Goal: Task Accomplishment & Management: Use online tool/utility

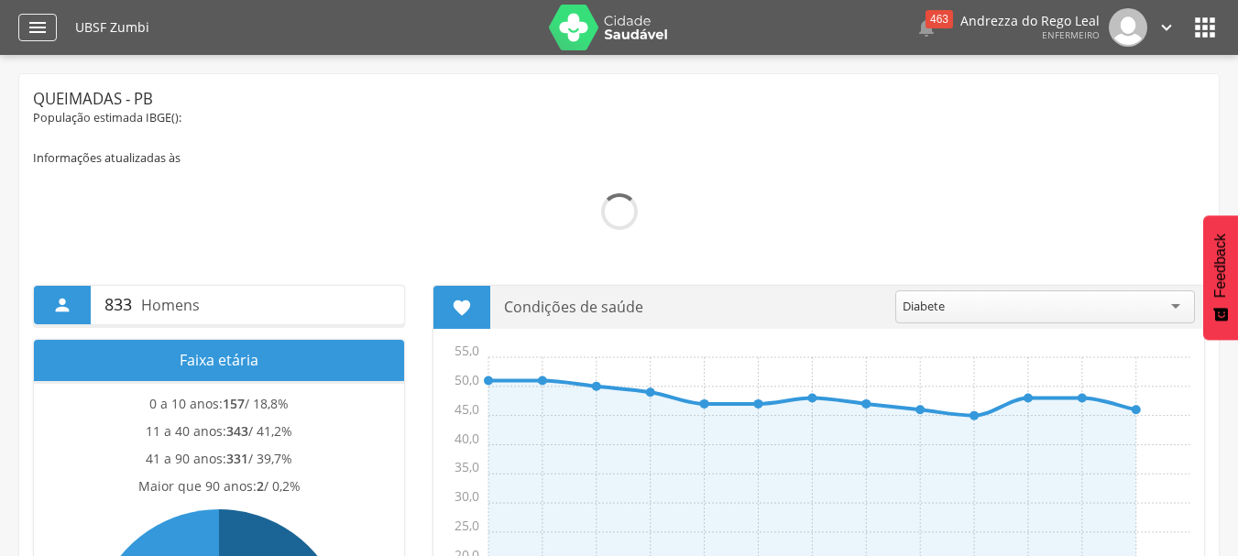
click at [42, 26] on icon "" at bounding box center [38, 27] width 22 height 22
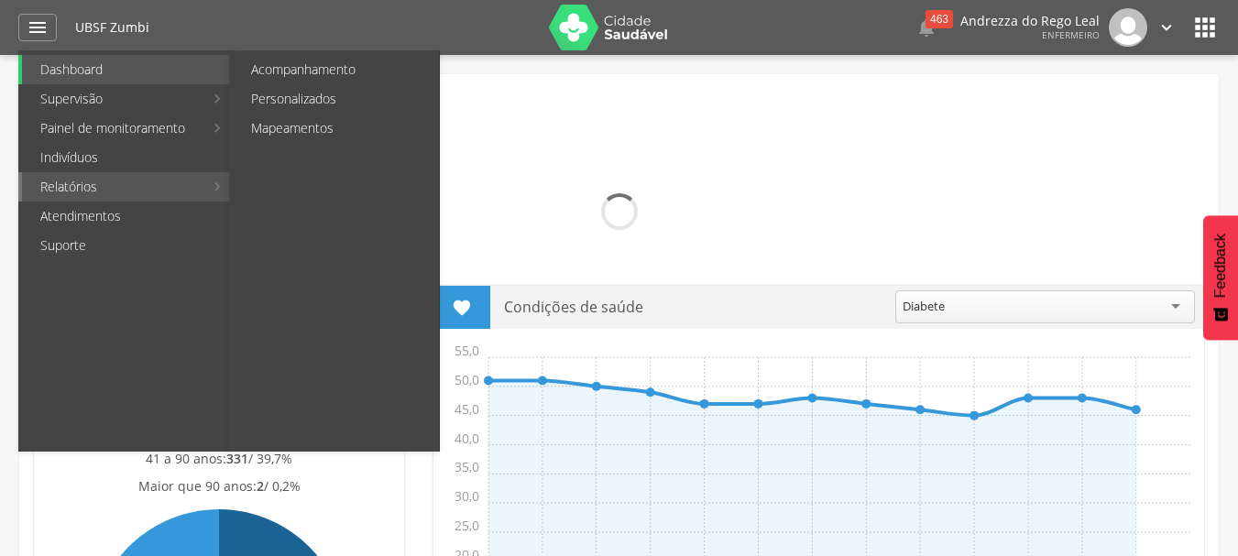
click at [87, 187] on link "Relatórios" at bounding box center [112, 186] width 181 height 29
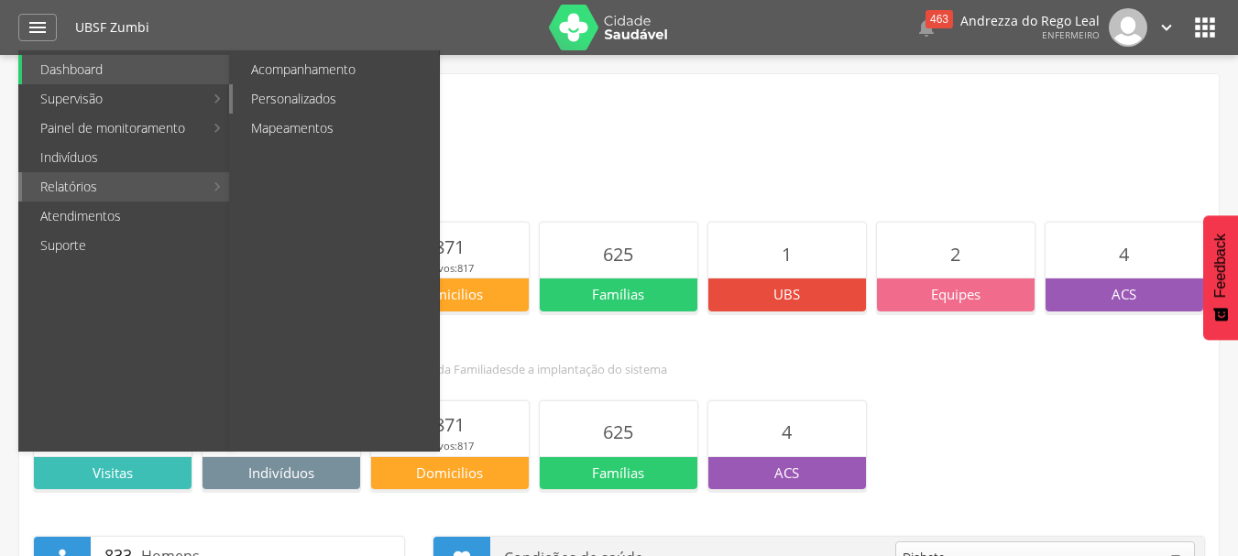
click at [289, 98] on link "Personalizados" at bounding box center [336, 98] width 206 height 29
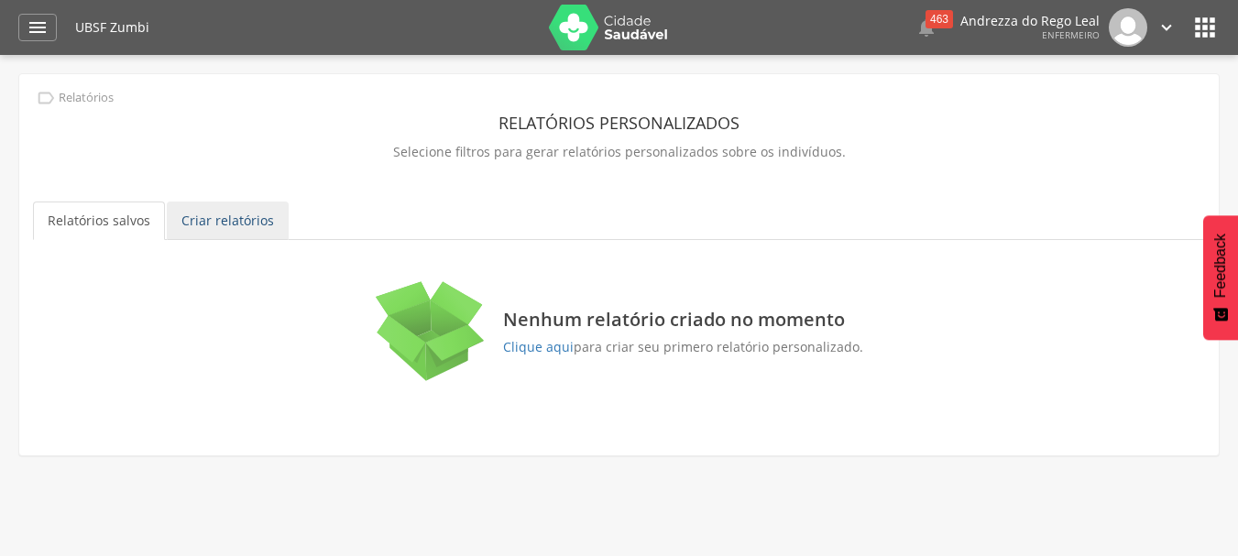
click at [216, 206] on link "Criar relatórios" at bounding box center [228, 221] width 122 height 38
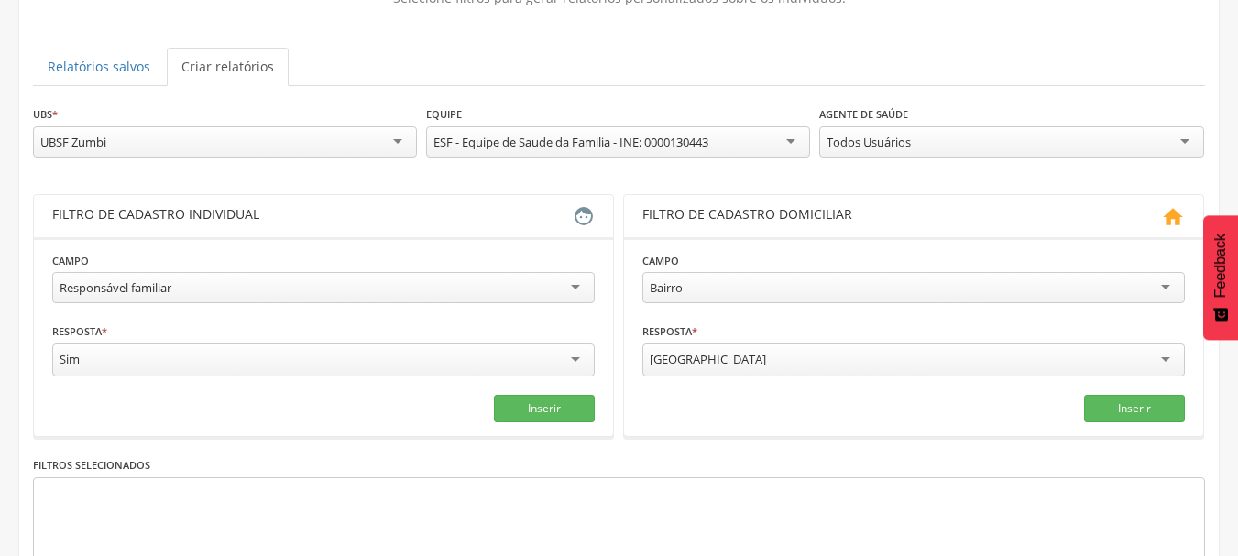
scroll to position [183, 0]
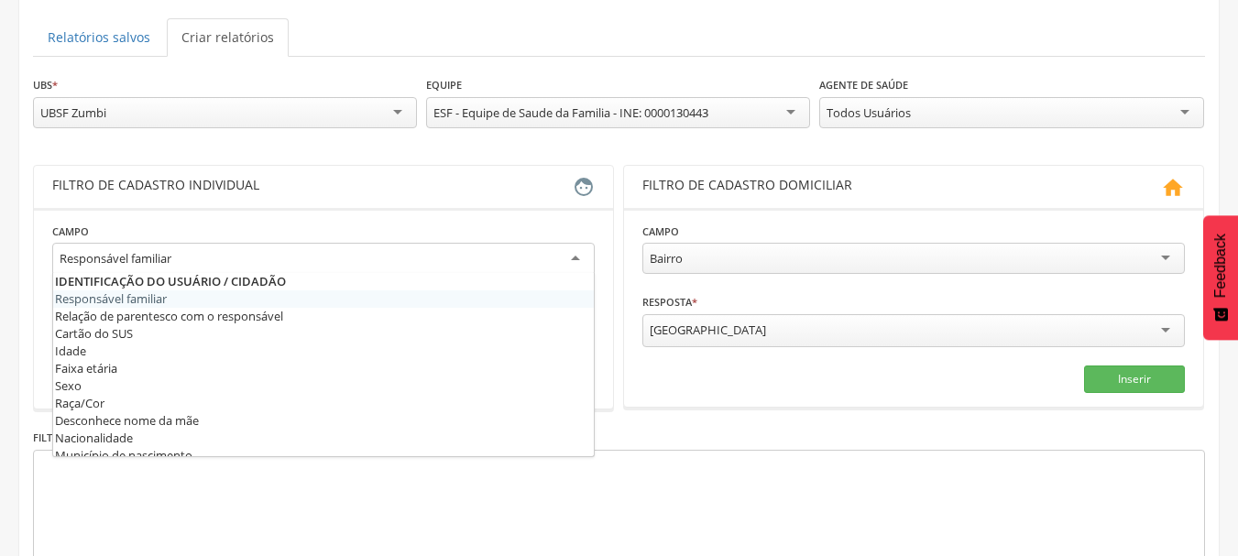
click at [563, 259] on div "Responsável familiar" at bounding box center [323, 259] width 542 height 33
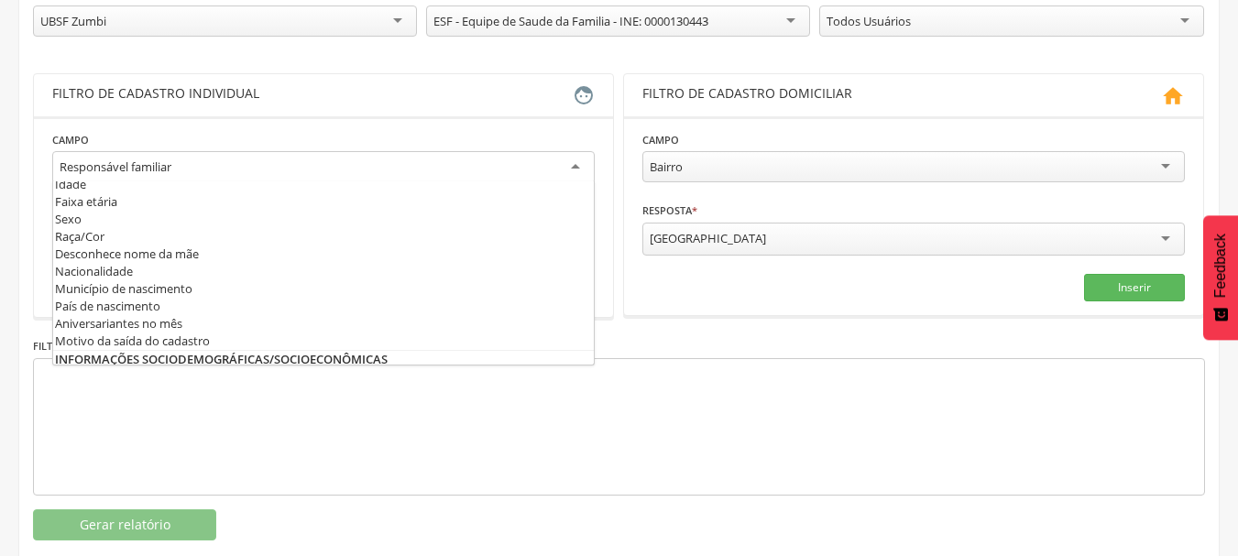
scroll to position [74, 0]
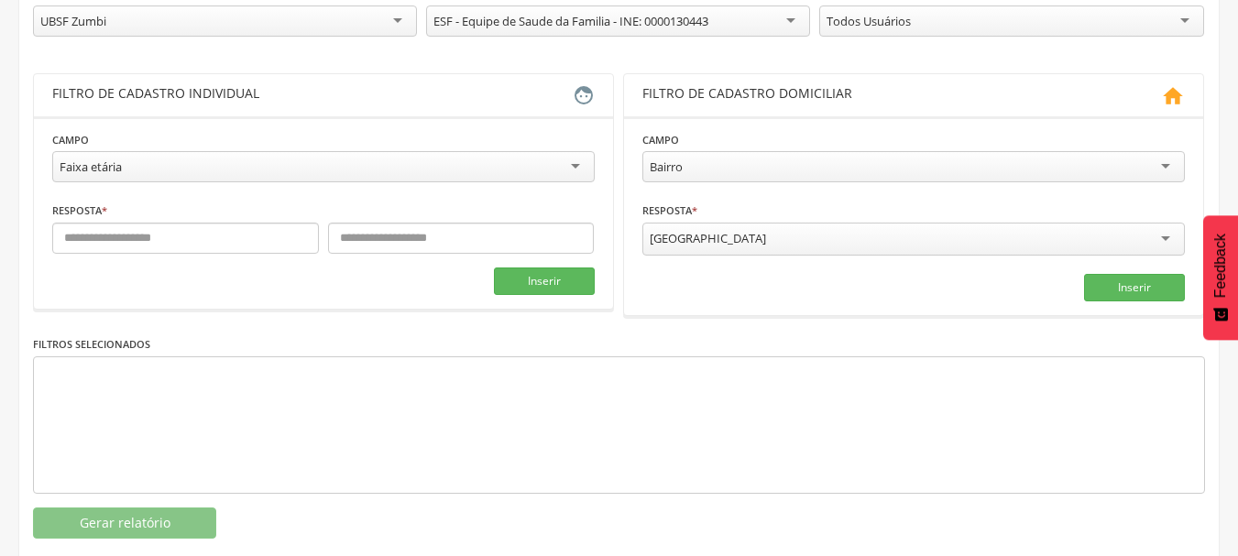
click at [578, 169] on div "Faixa etária" at bounding box center [323, 166] width 542 height 31
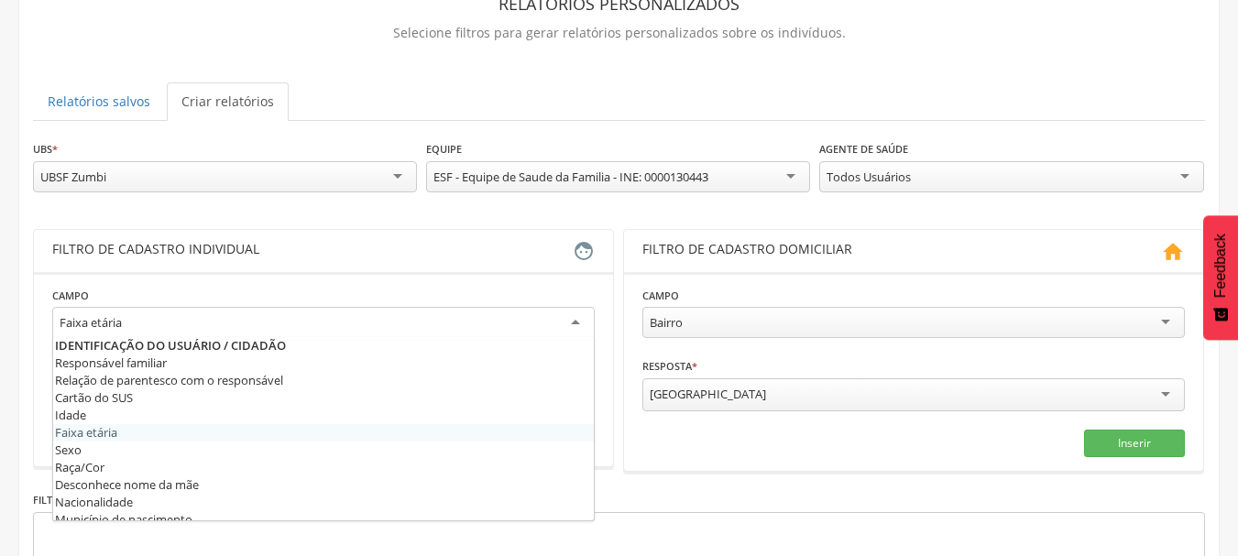
scroll to position [0, 0]
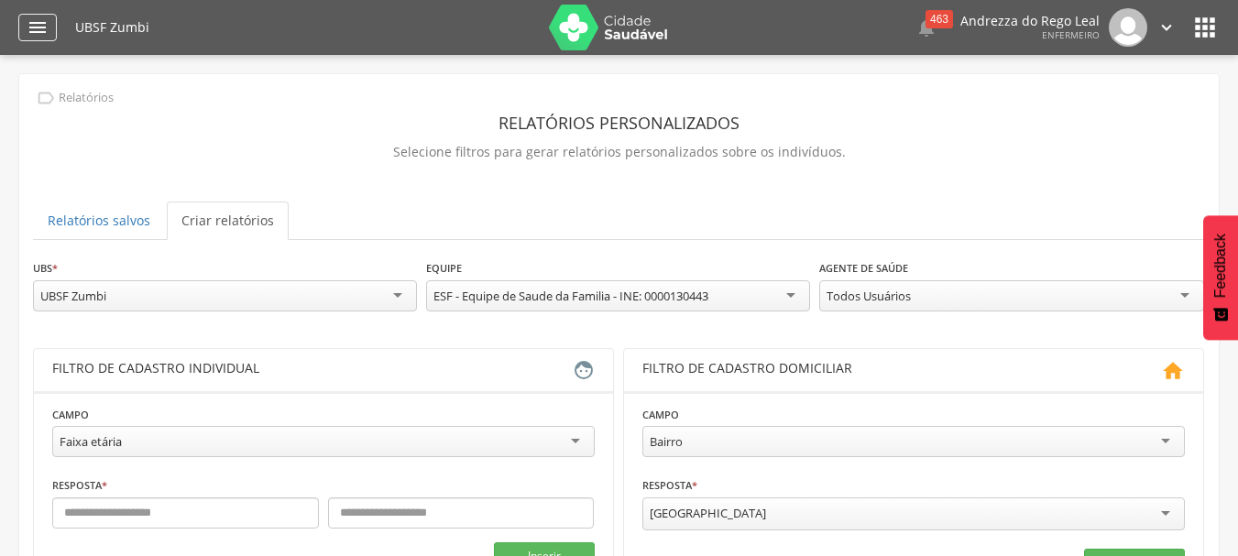
click at [34, 26] on icon "" at bounding box center [38, 27] width 22 height 22
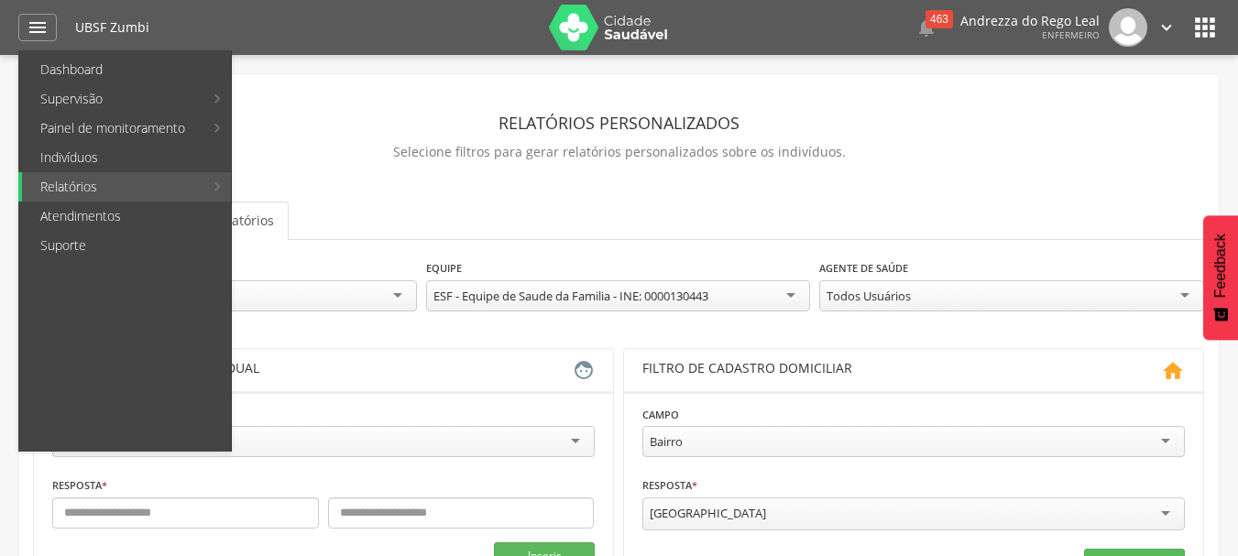
click at [376, 78] on div "**********" at bounding box center [618, 450] width 1199 height 753
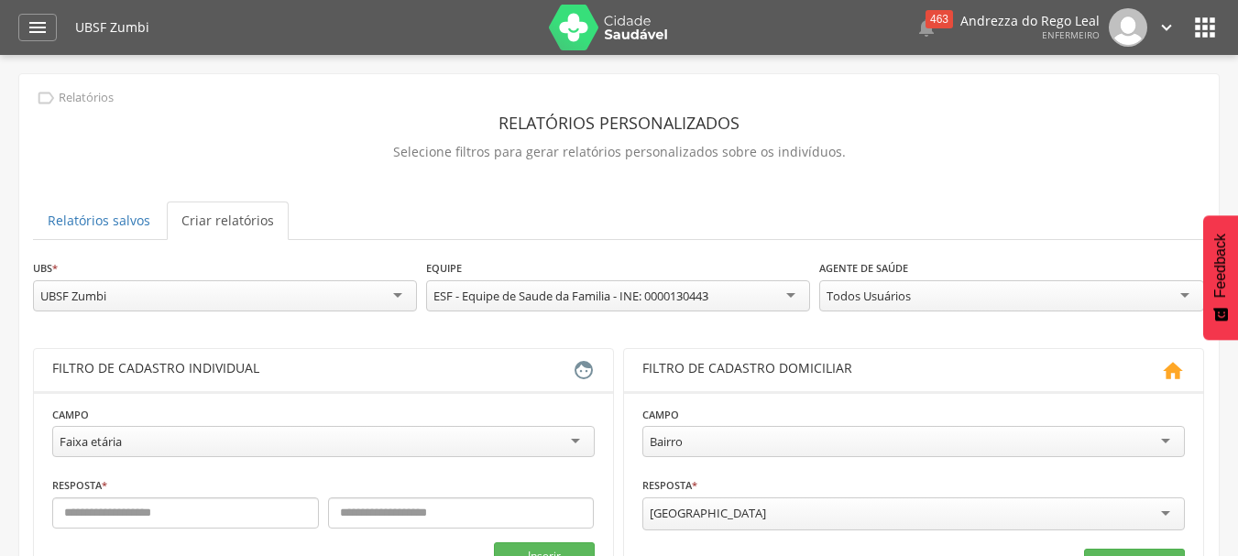
click at [1203, 25] on icon "" at bounding box center [1204, 27] width 29 height 29
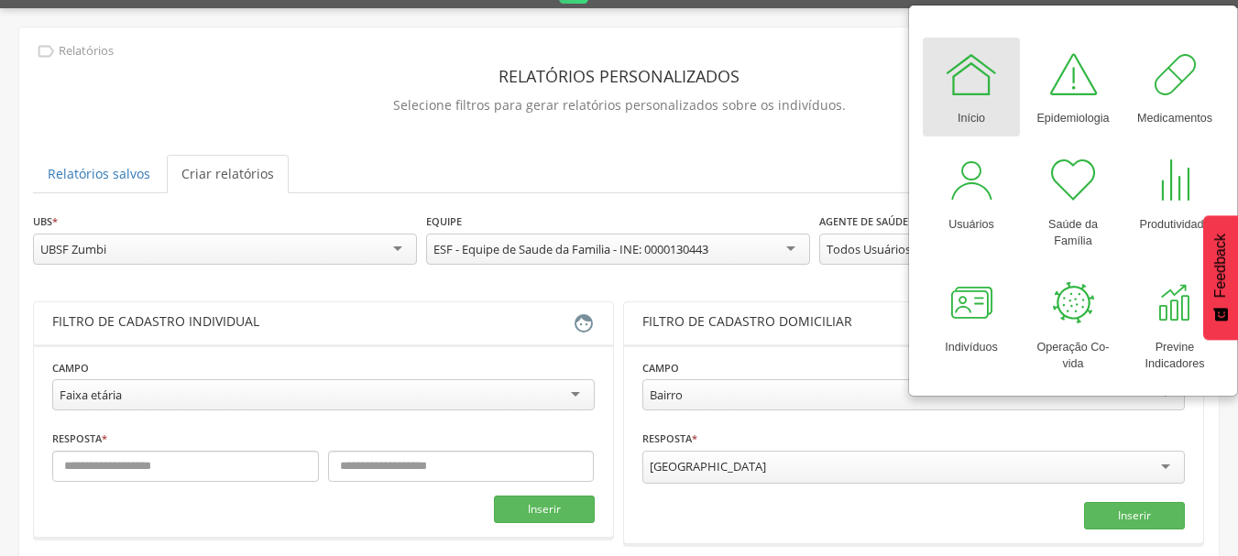
scroll to position [92, 0]
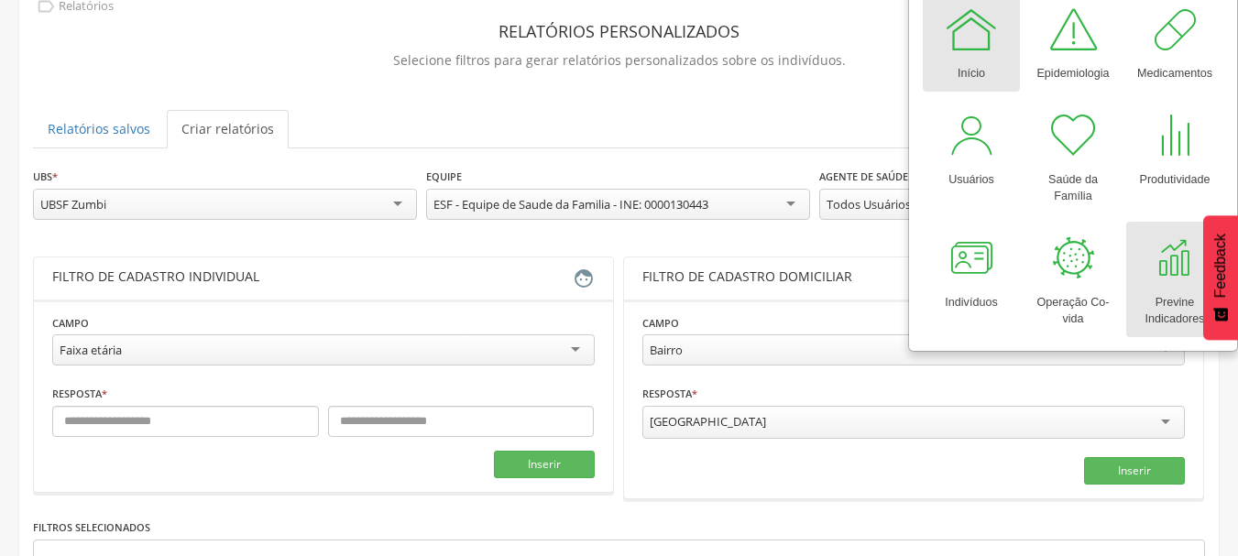
click at [1175, 288] on div "Previne Indicadores" at bounding box center [1174, 307] width 79 height 42
